Goal: Information Seeking & Learning: Learn about a topic

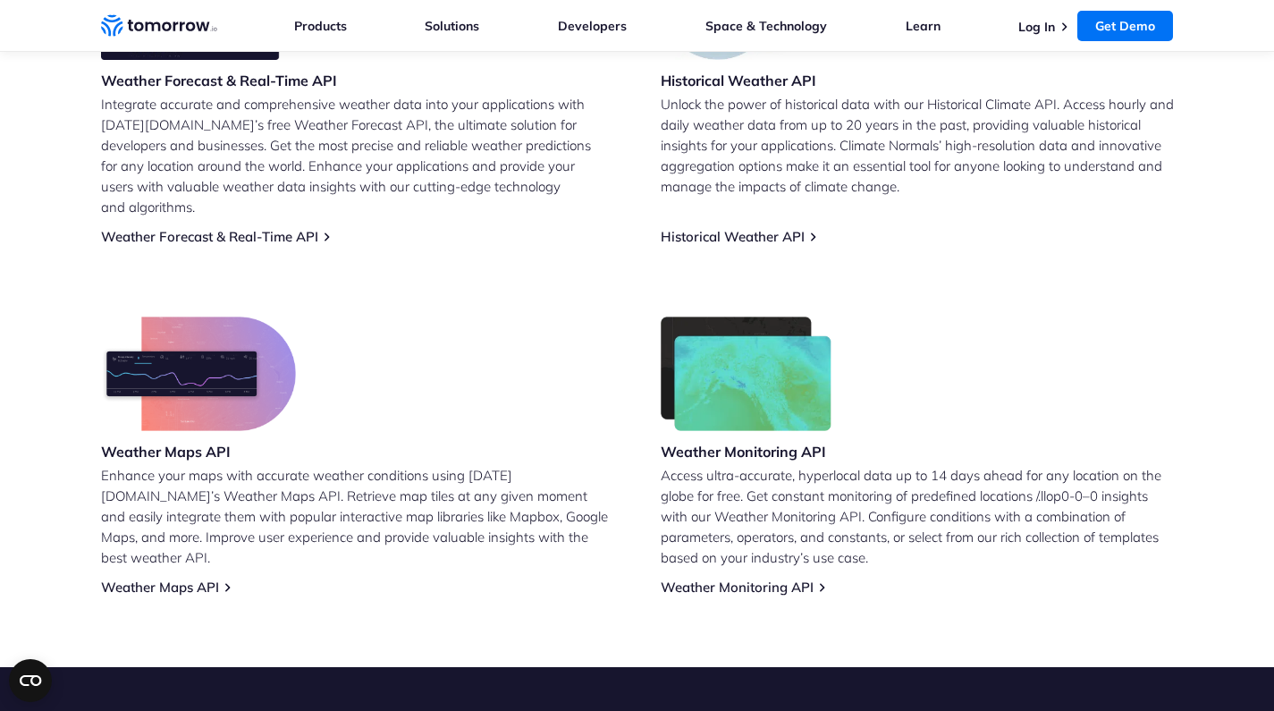
scroll to position [719, 0]
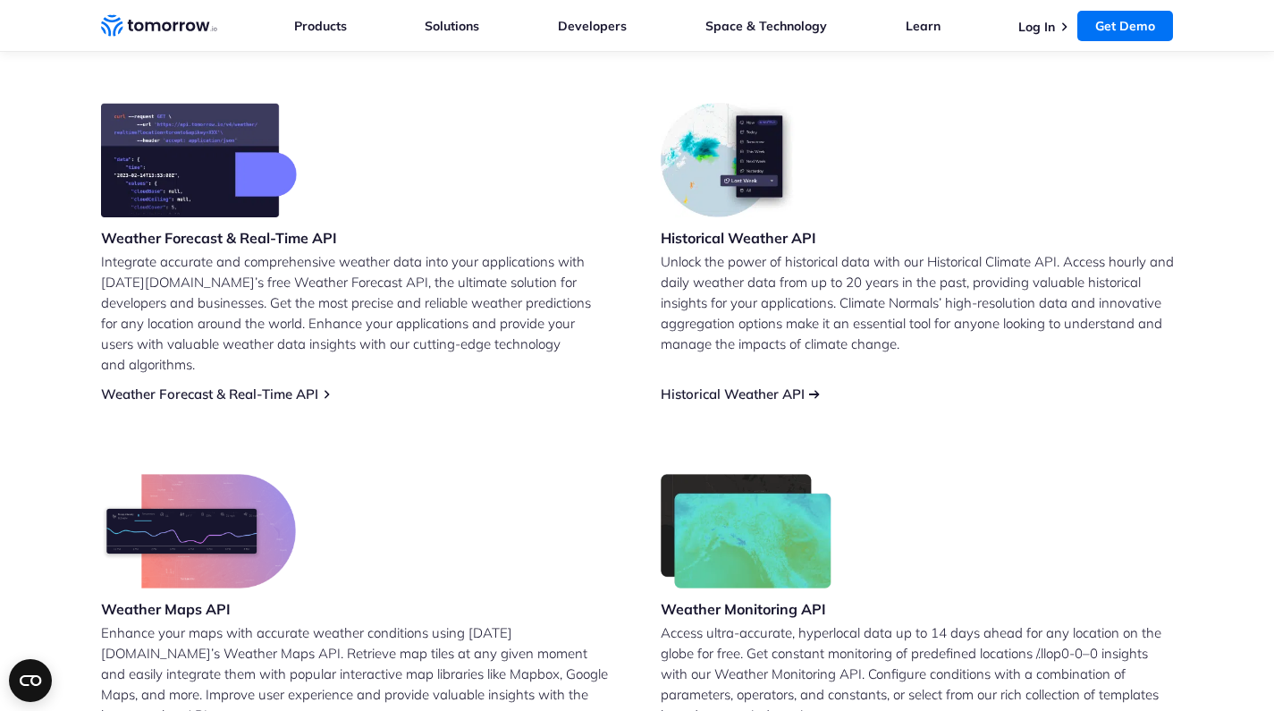
click at [772, 385] on link "Historical Weather API" at bounding box center [733, 393] width 144 height 17
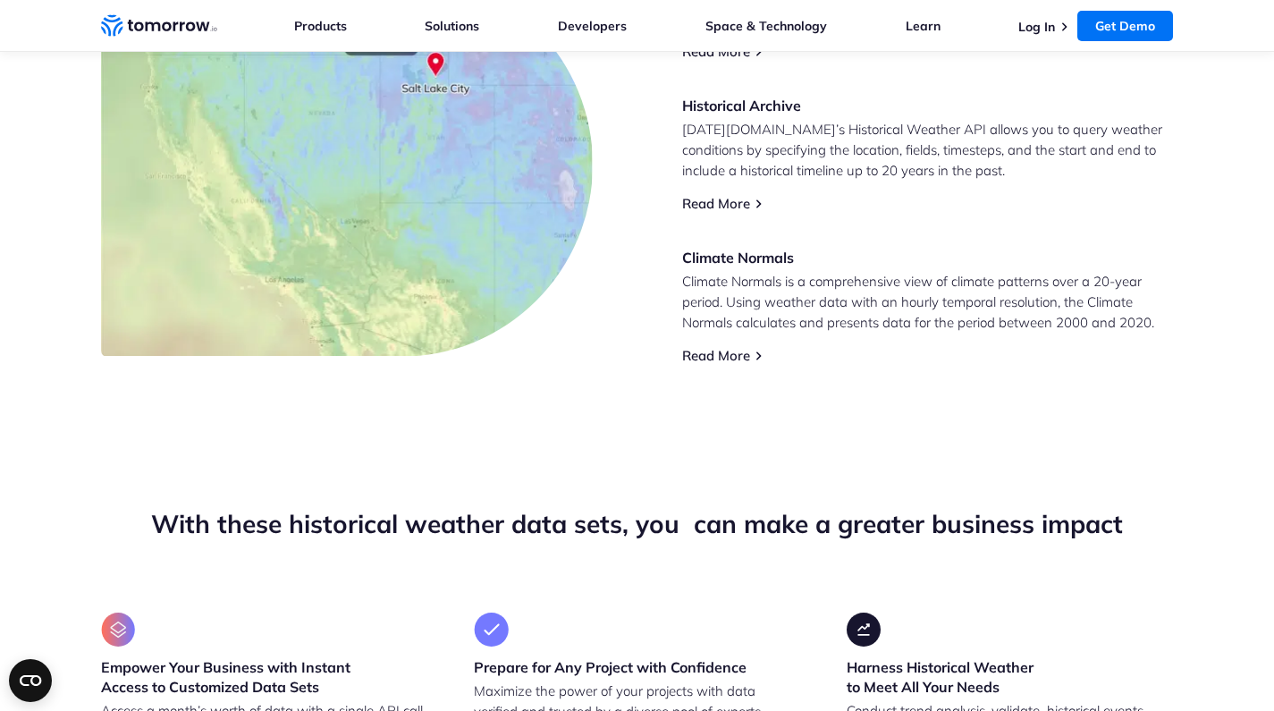
scroll to position [901, 0]
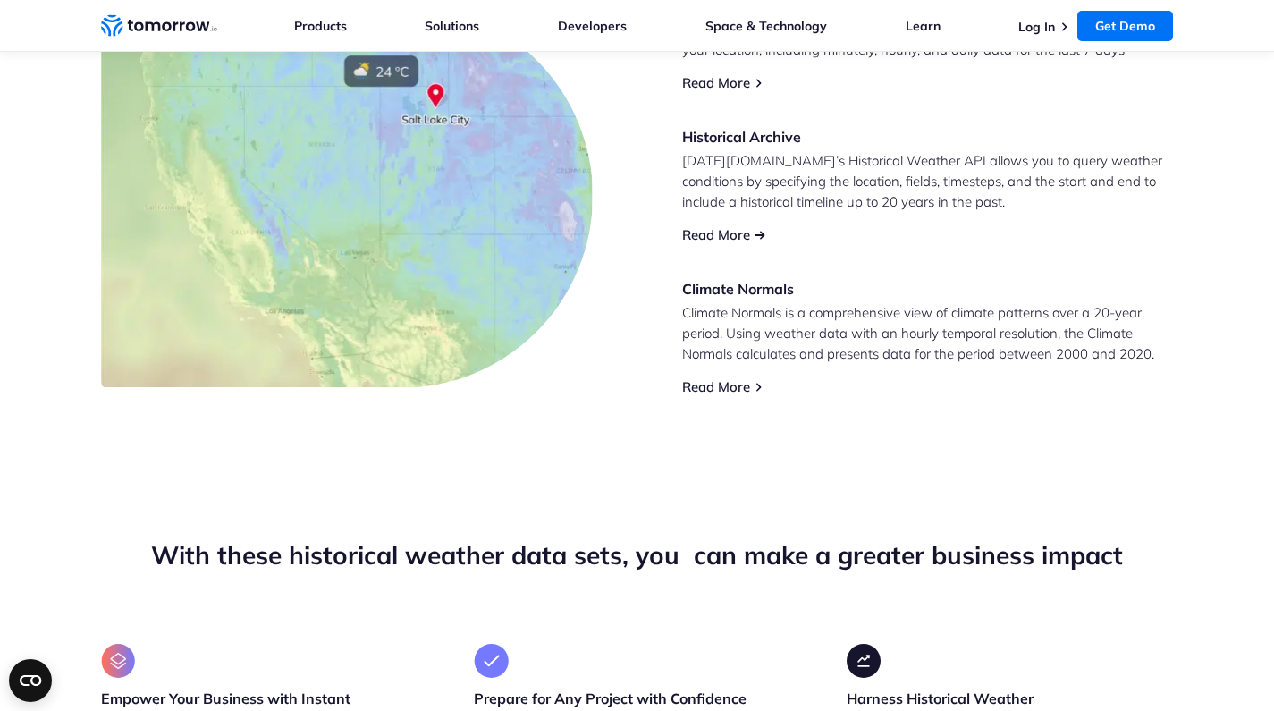
click at [722, 235] on link "Read More" at bounding box center [716, 234] width 68 height 17
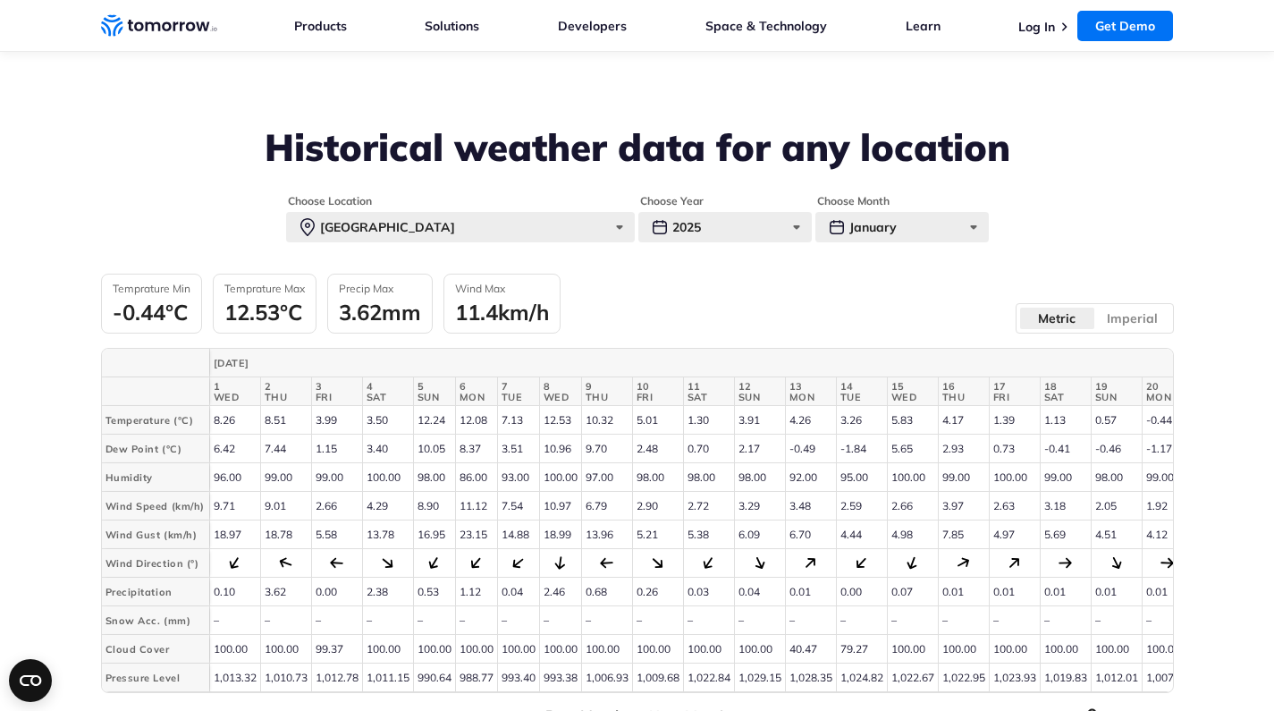
scroll to position [3966, 0]
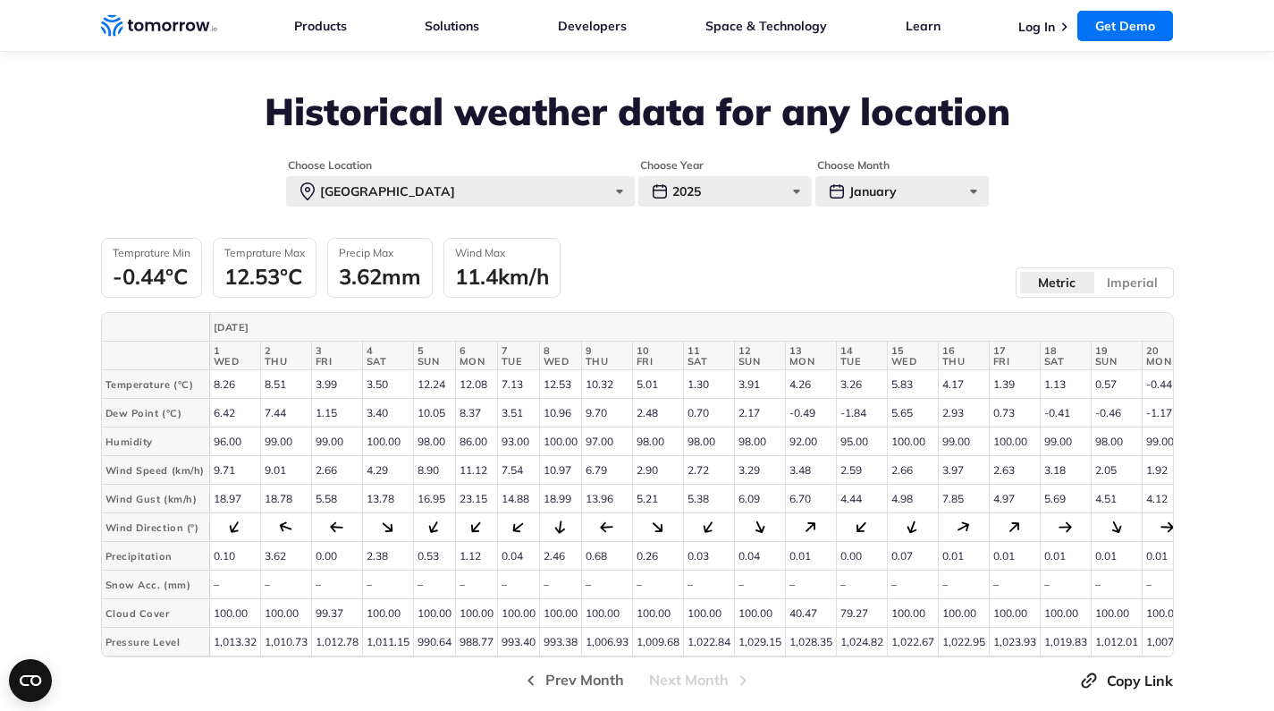
drag, startPoint x: 629, startPoint y: 341, endPoint x: 790, endPoint y: 376, distance: 164.6
click at [790, 376] on tbody "Temperature (°C) 8.26 8.51 3.99 3.50 Humidity" at bounding box center [896, 513] width 1589 height 286
click at [729, 485] on td "5.38" at bounding box center [708, 499] width 51 height 29
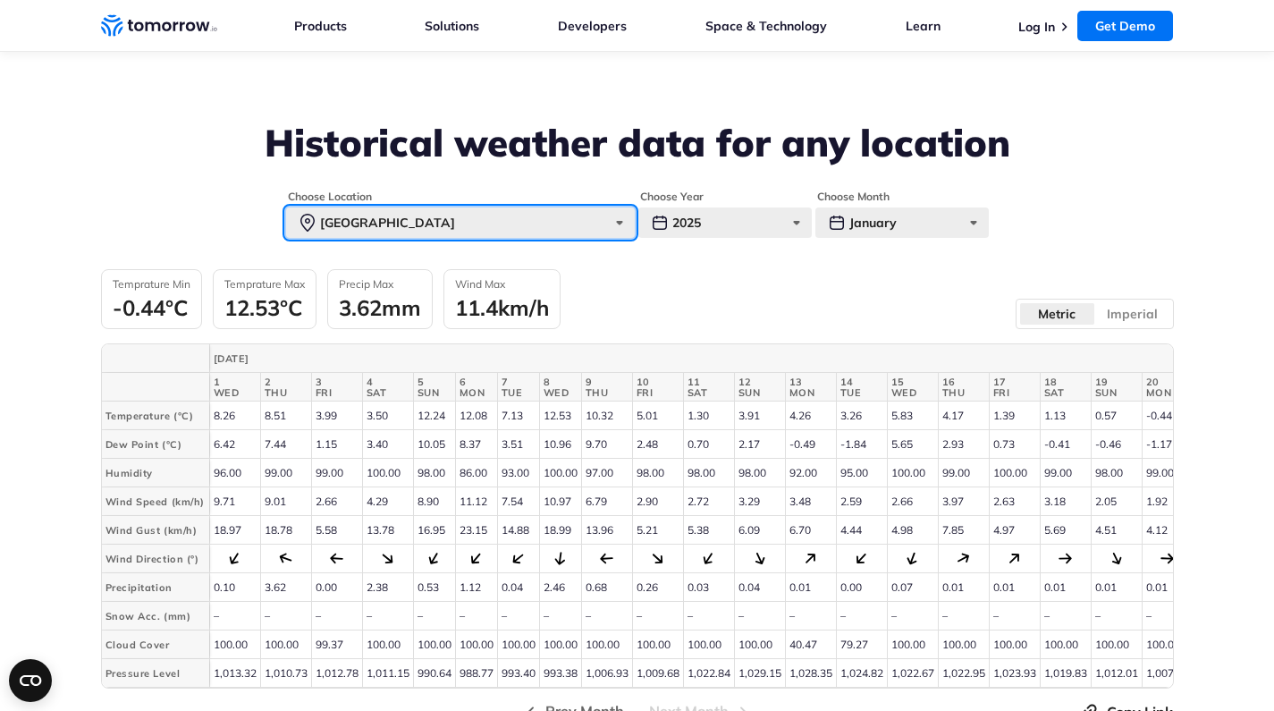
click at [625, 207] on div "[GEOGRAPHIC_DATA]" at bounding box center [460, 222] width 349 height 30
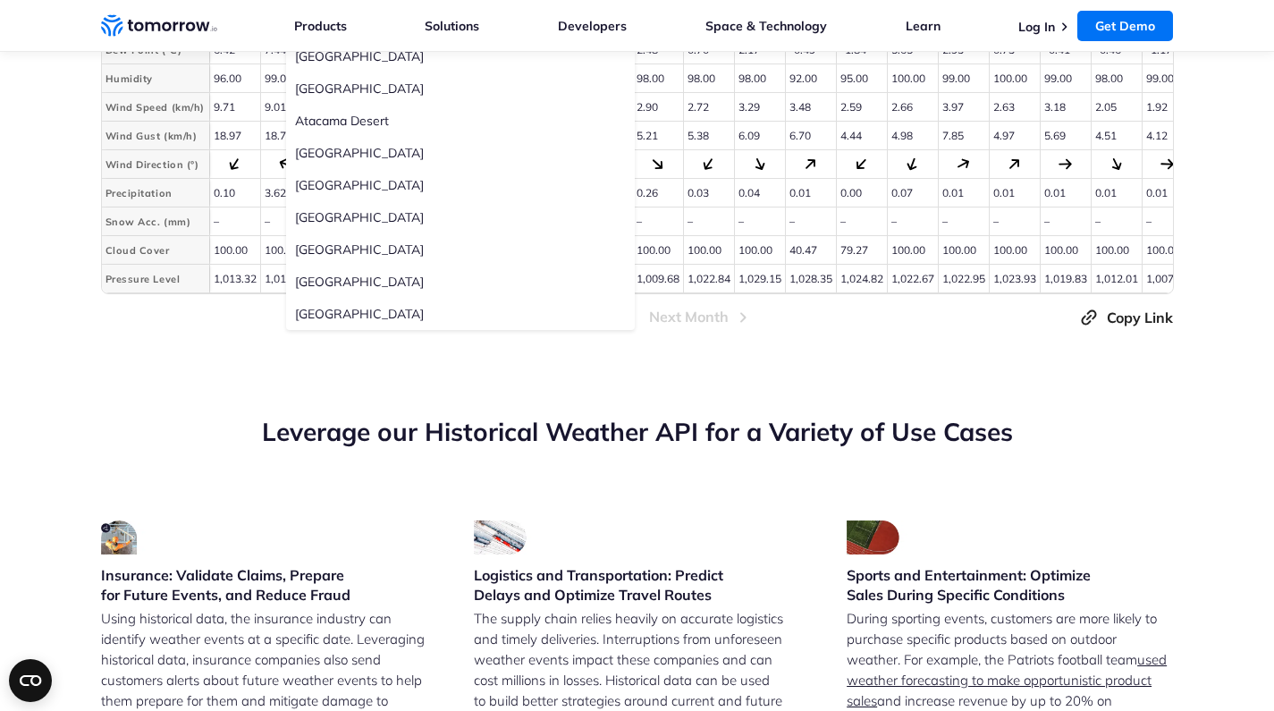
scroll to position [4332, 0]
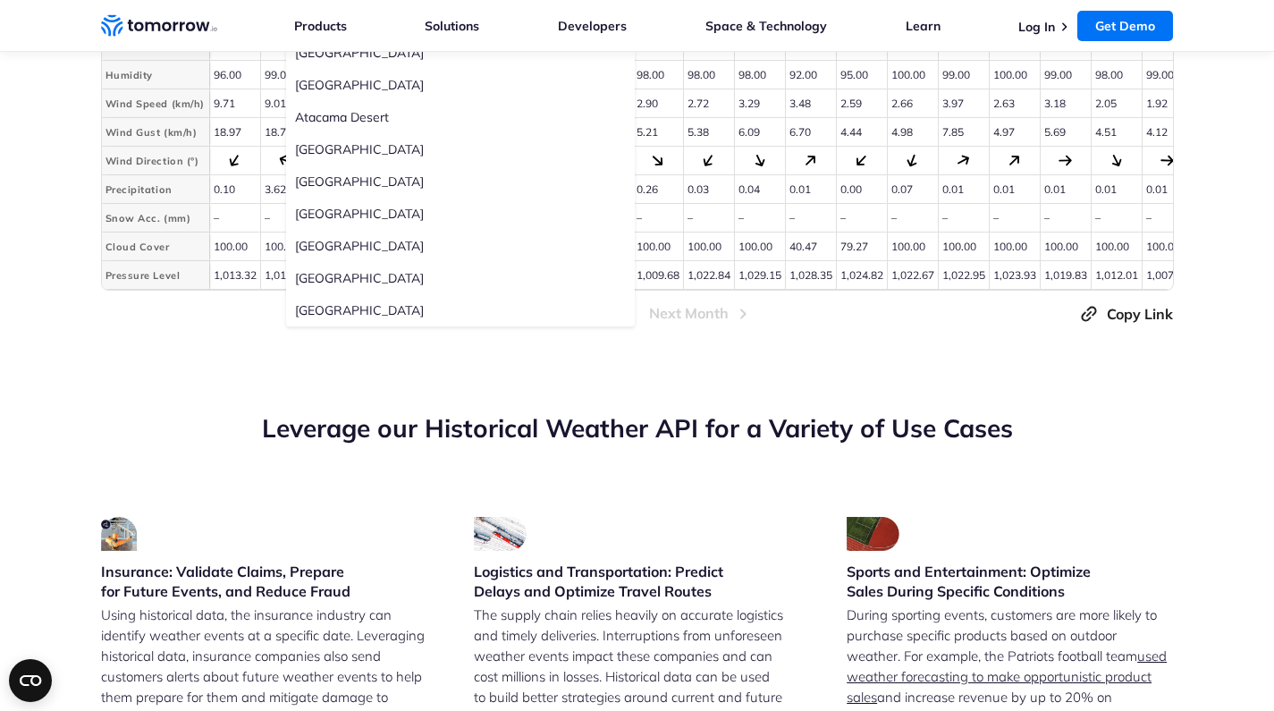
click at [583, 345] on section "Leverage our Historical Weather API for a Variety of Use Cases Insurance: Valid…" at bounding box center [637, 711] width 1274 height 742
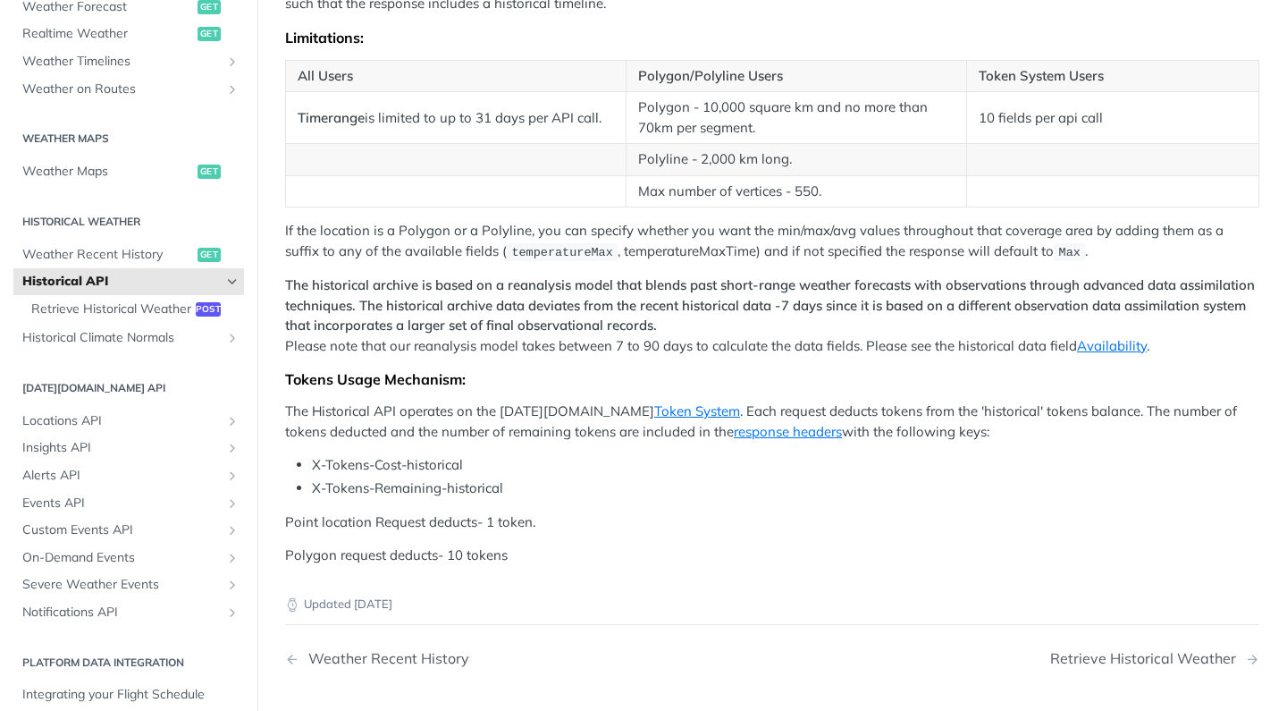
scroll to position [669, 0]
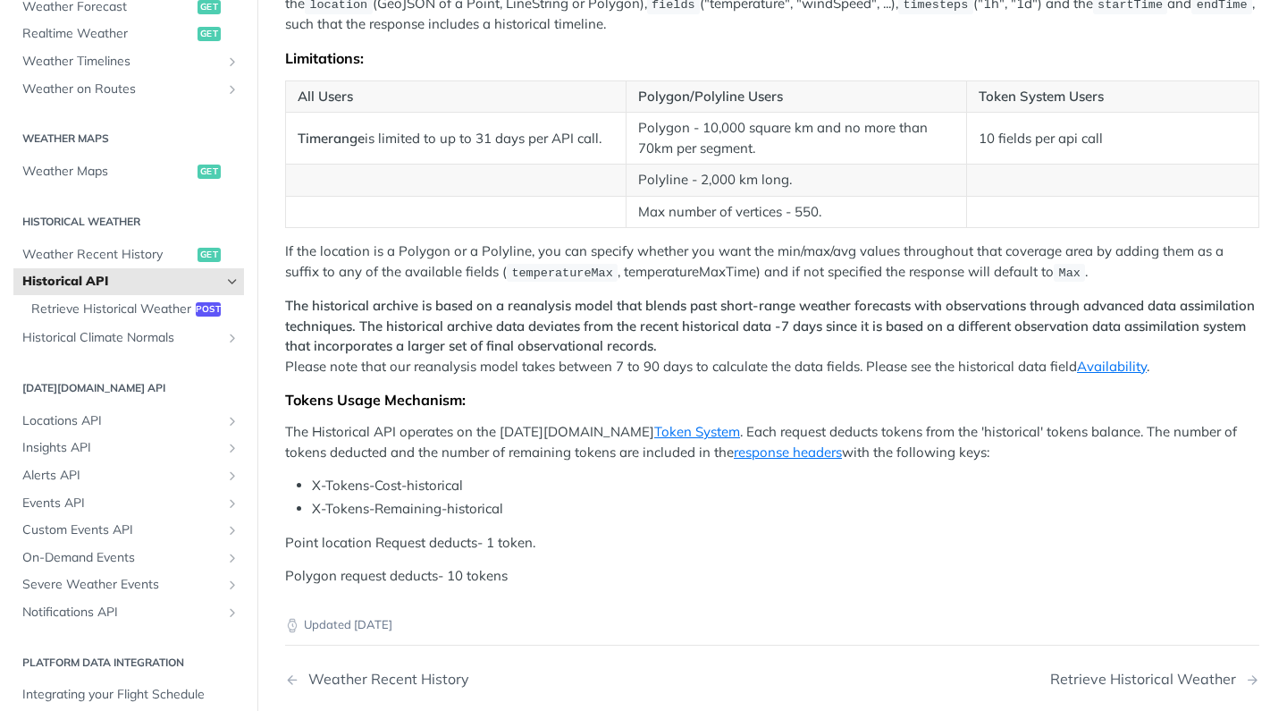
click at [225, 276] on icon "Hide subpages for Historical API" at bounding box center [232, 281] width 14 height 14
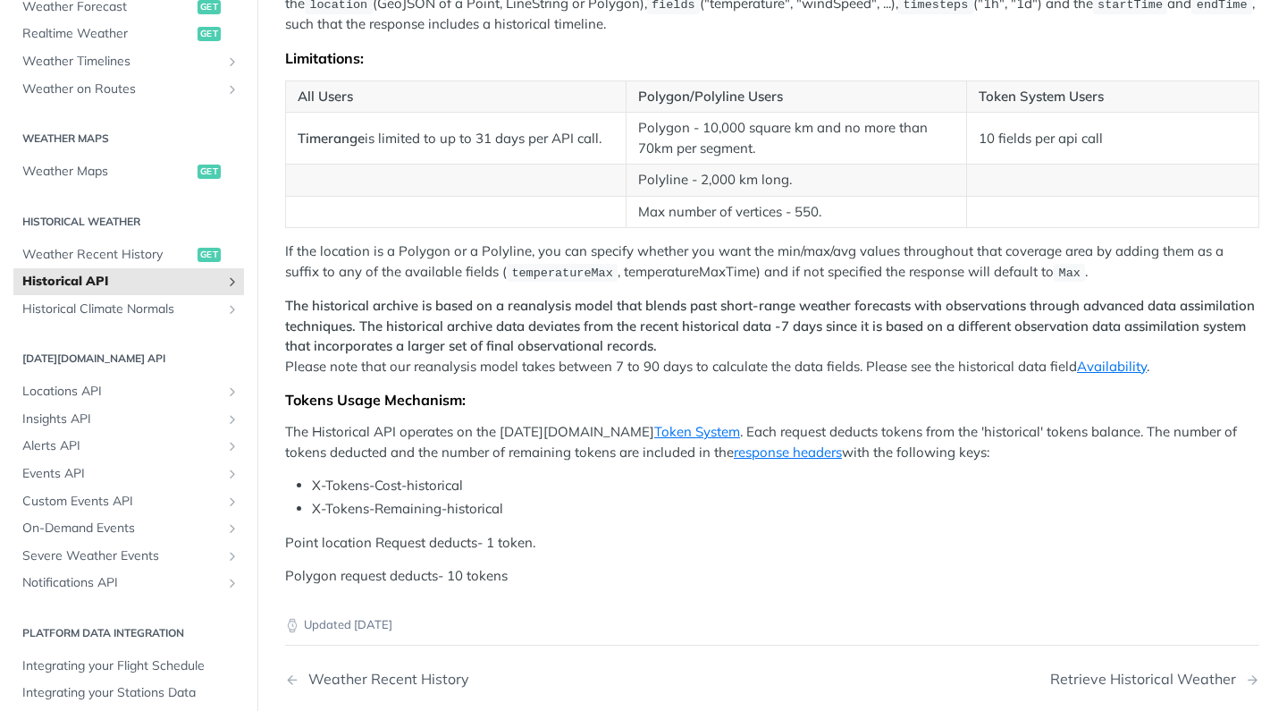
click at [225, 274] on icon "Show subpages for Historical API" at bounding box center [232, 281] width 14 height 14
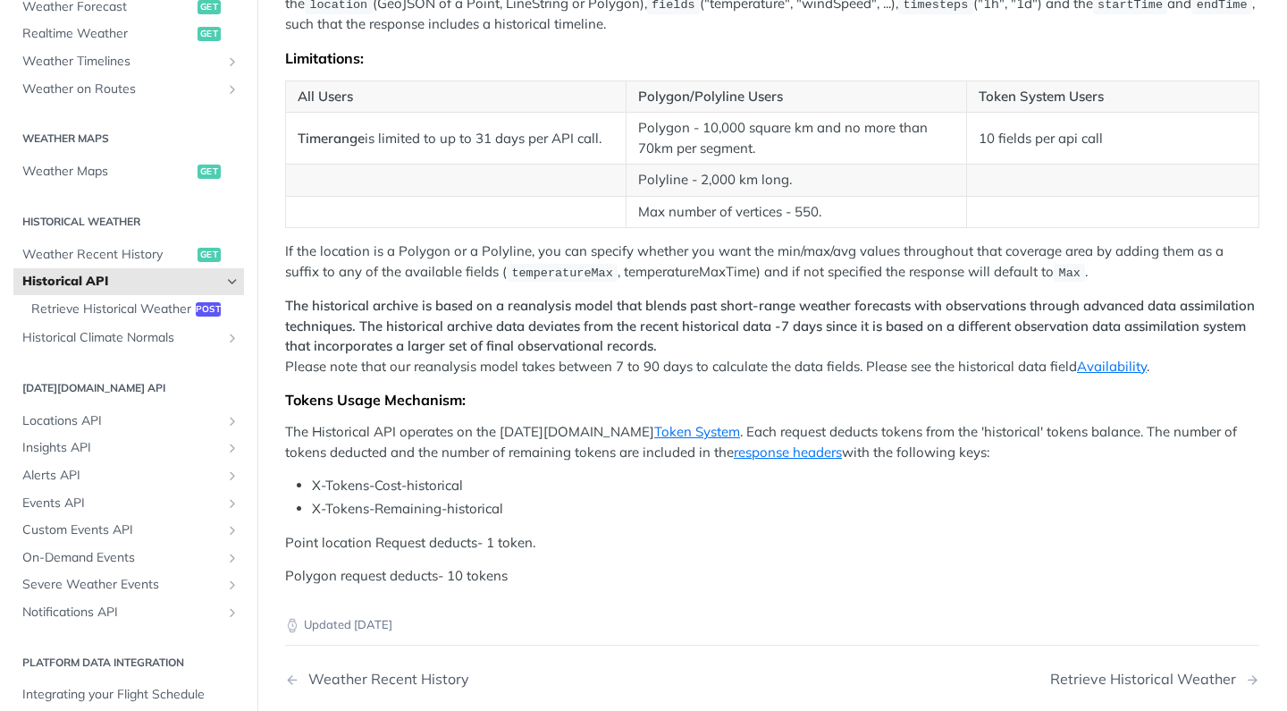
click at [629, 422] on p "The Historical API operates on the Tomorrow.io Token System . Each request dedu…" at bounding box center [772, 442] width 974 height 40
click at [654, 423] on link "Token System" at bounding box center [697, 431] width 86 height 17
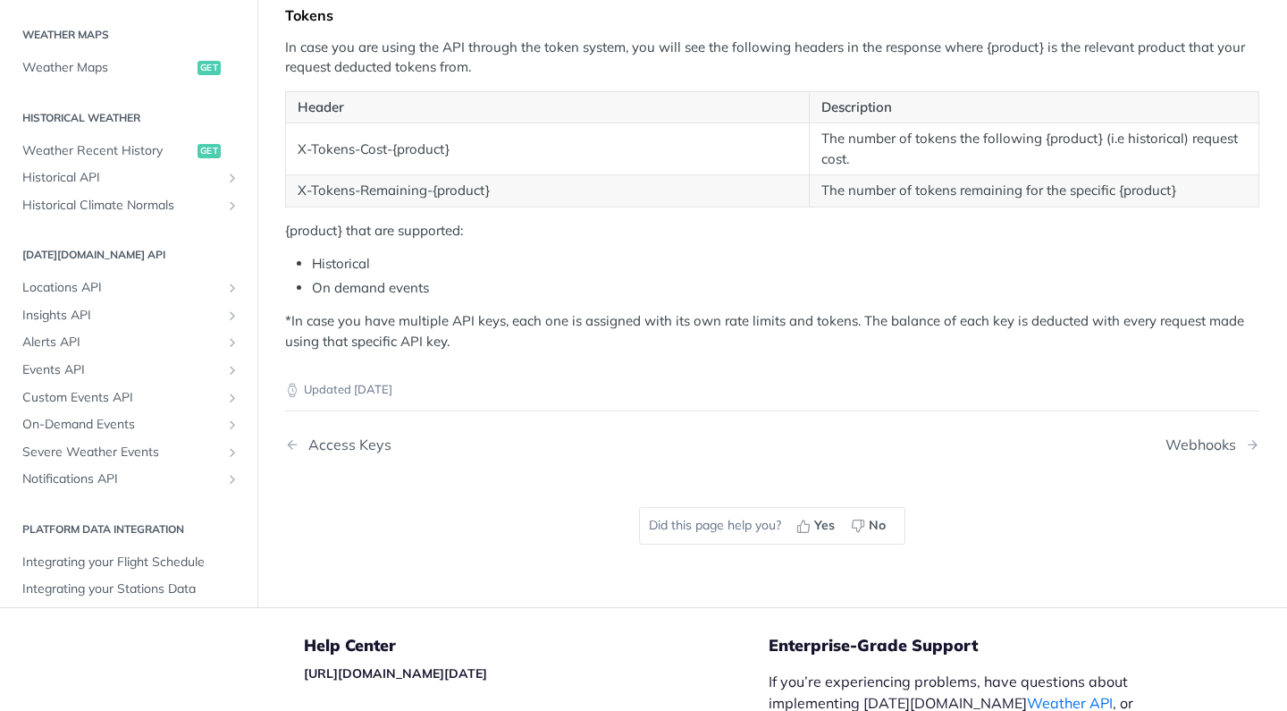
scroll to position [432, 0]
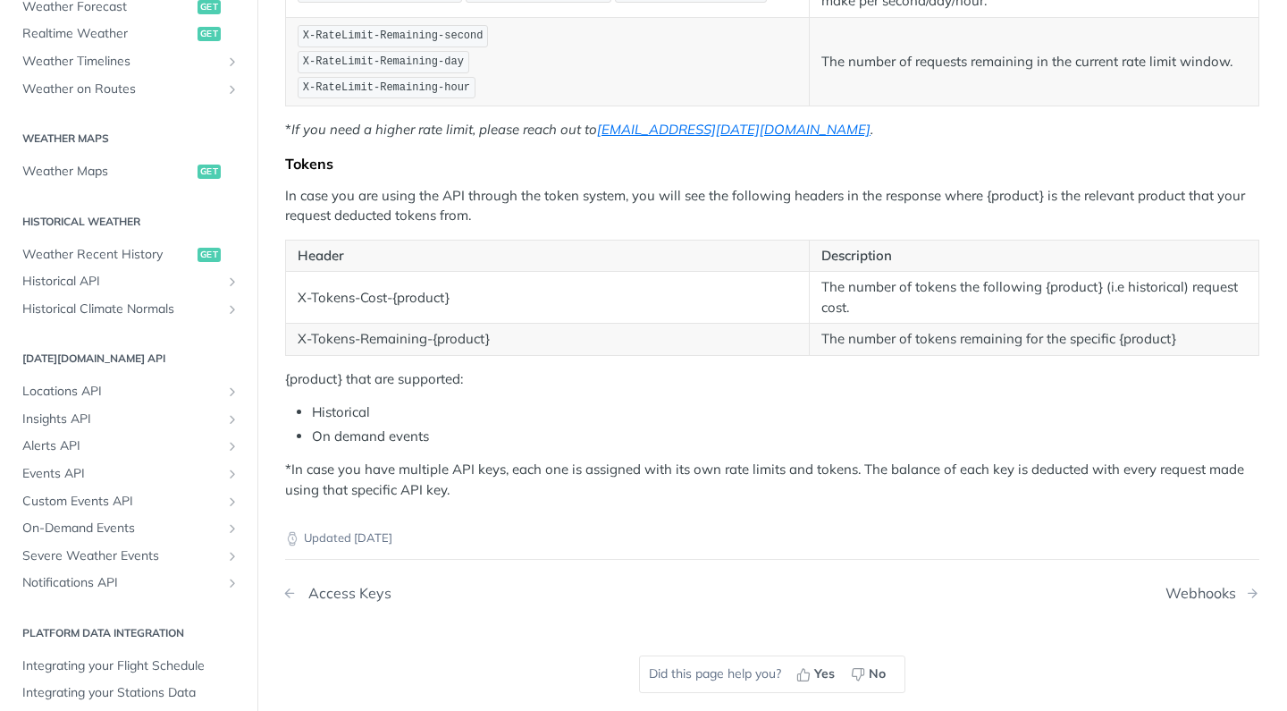
click at [369, 586] on div "Access Keys" at bounding box center [345, 593] width 92 height 17
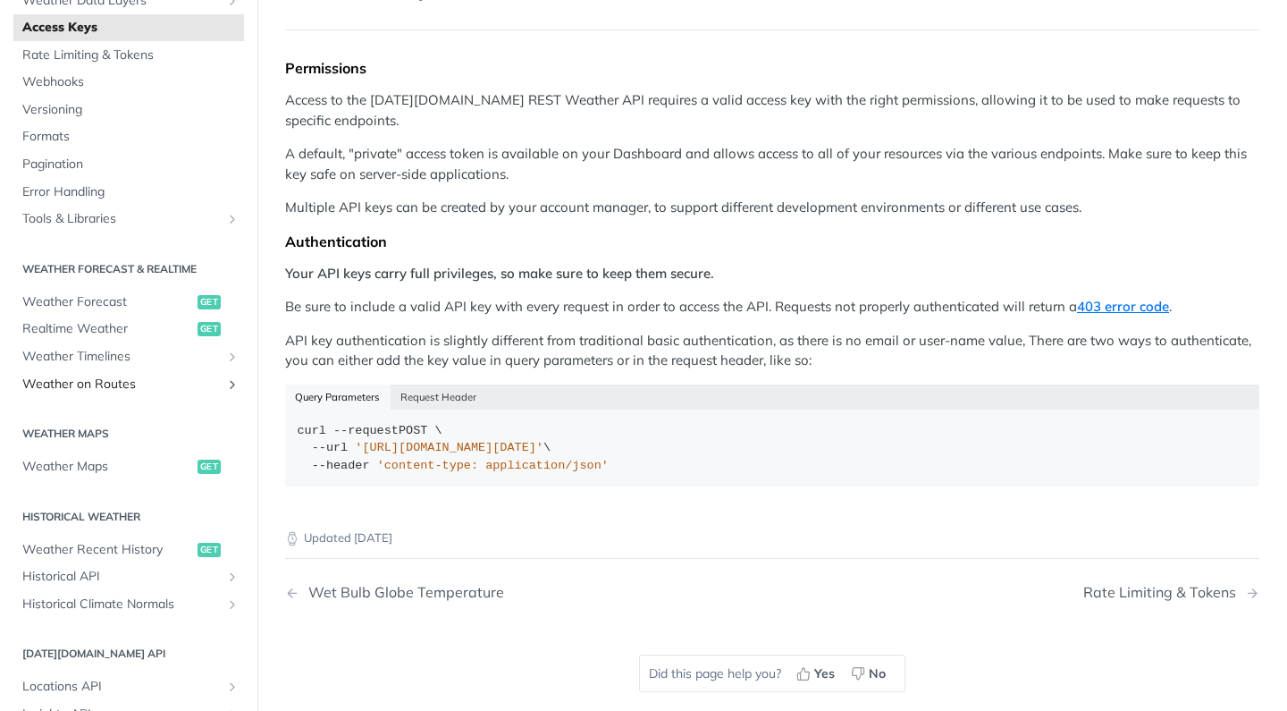
scroll to position [299, 0]
